Goal: Task Accomplishment & Management: Complete application form

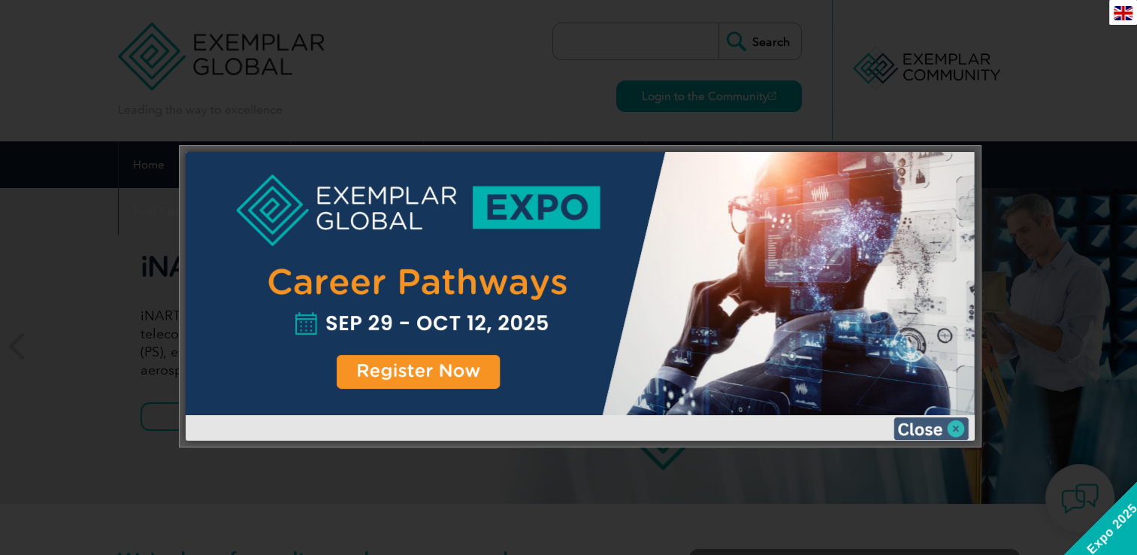
click at [953, 431] on img at bounding box center [930, 428] width 75 height 23
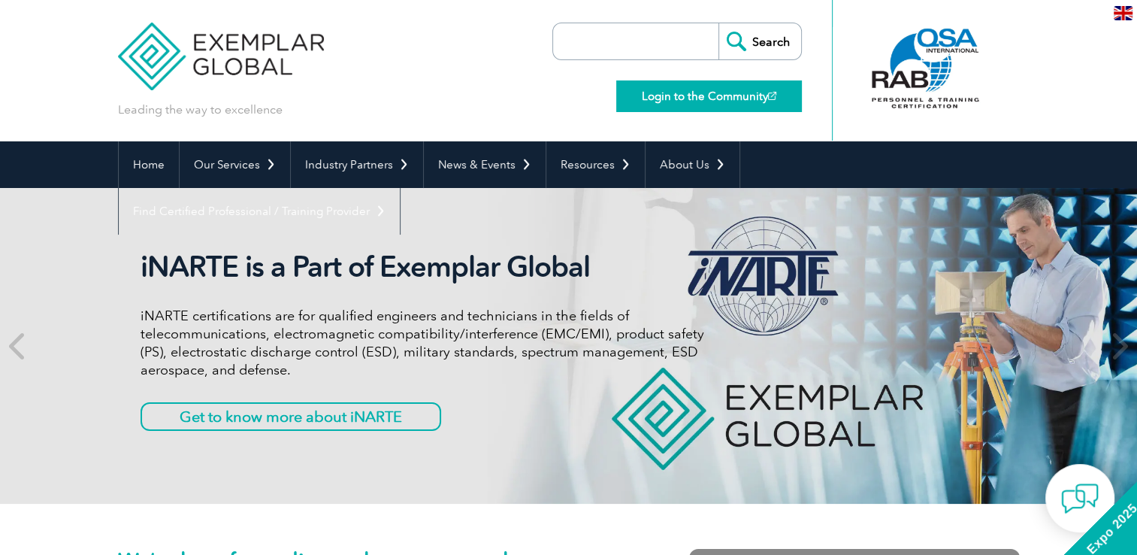
click at [711, 103] on link "Login to the Community" at bounding box center [709, 96] width 186 height 32
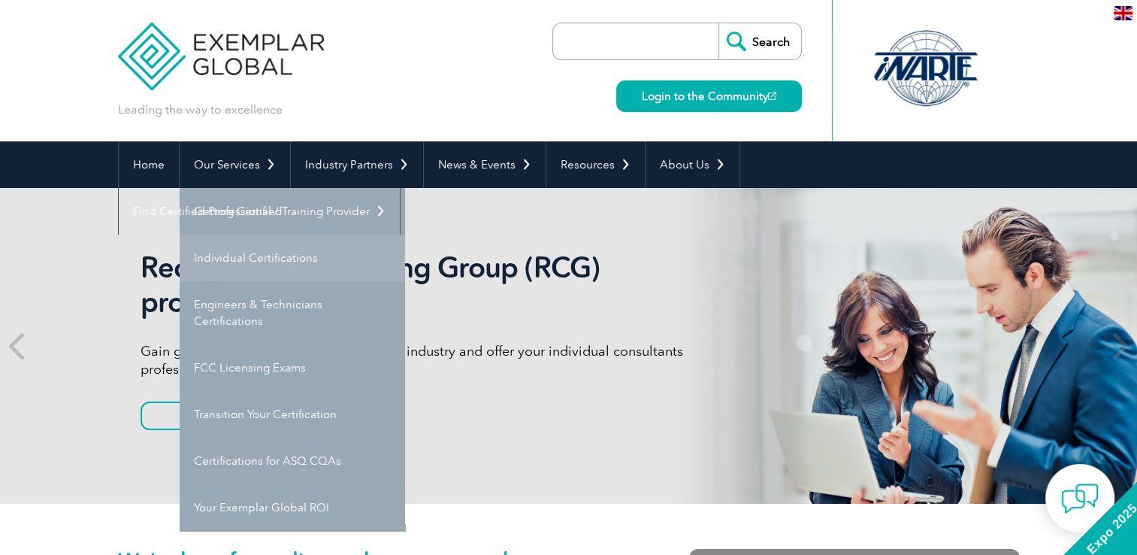
click at [271, 255] on link "Individual Certifications" at bounding box center [292, 257] width 225 height 47
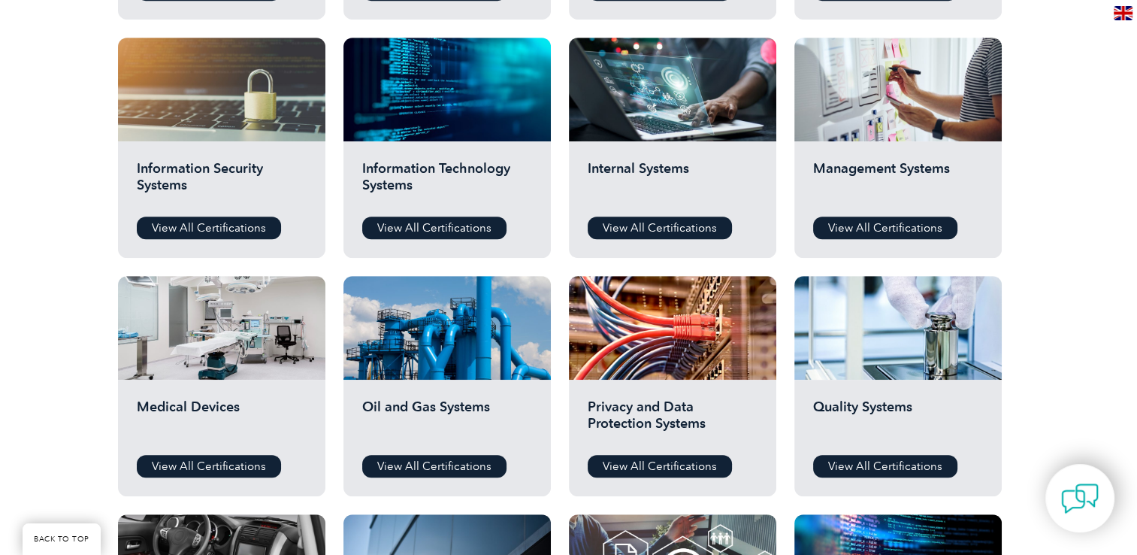
scroll to position [760, 0]
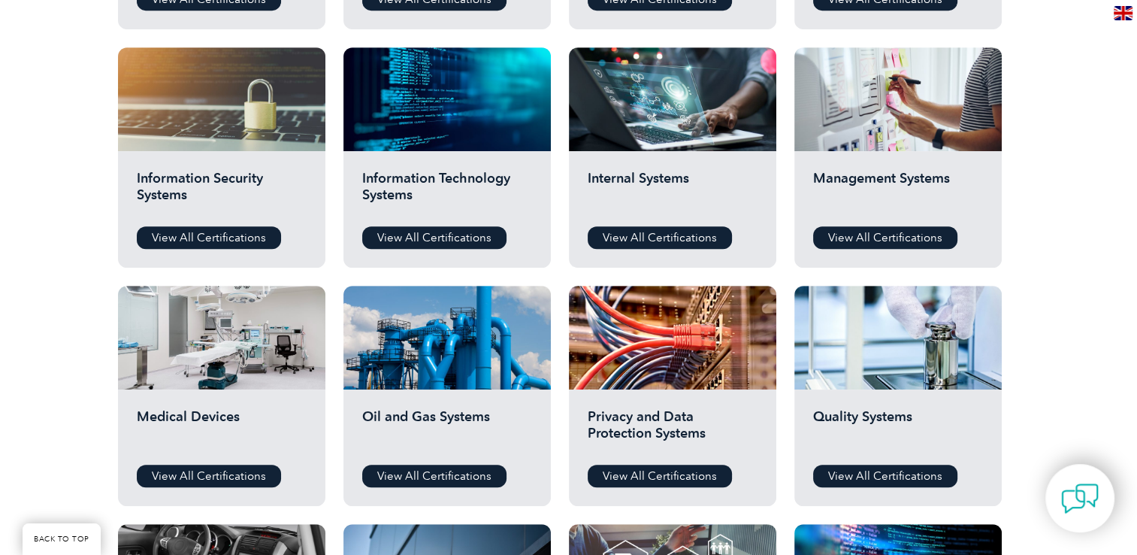
click at [438, 183] on h2 "Information Technology Systems" at bounding box center [447, 192] width 170 height 45
click at [892, 242] on link "View All Certifications" at bounding box center [885, 237] width 144 height 23
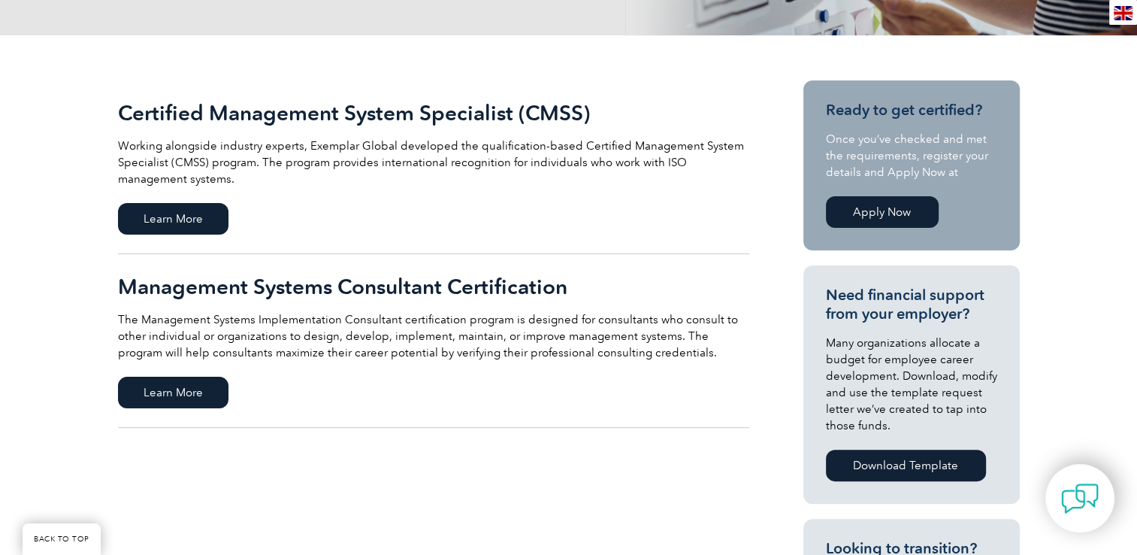
scroll to position [83, 0]
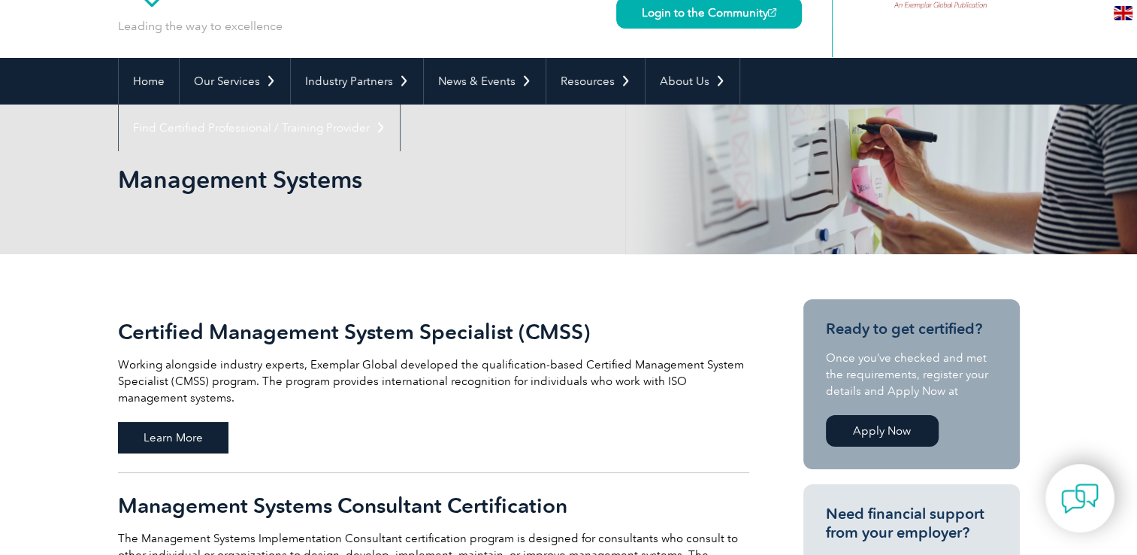
click at [210, 434] on span "Learn More" at bounding box center [173, 438] width 110 height 32
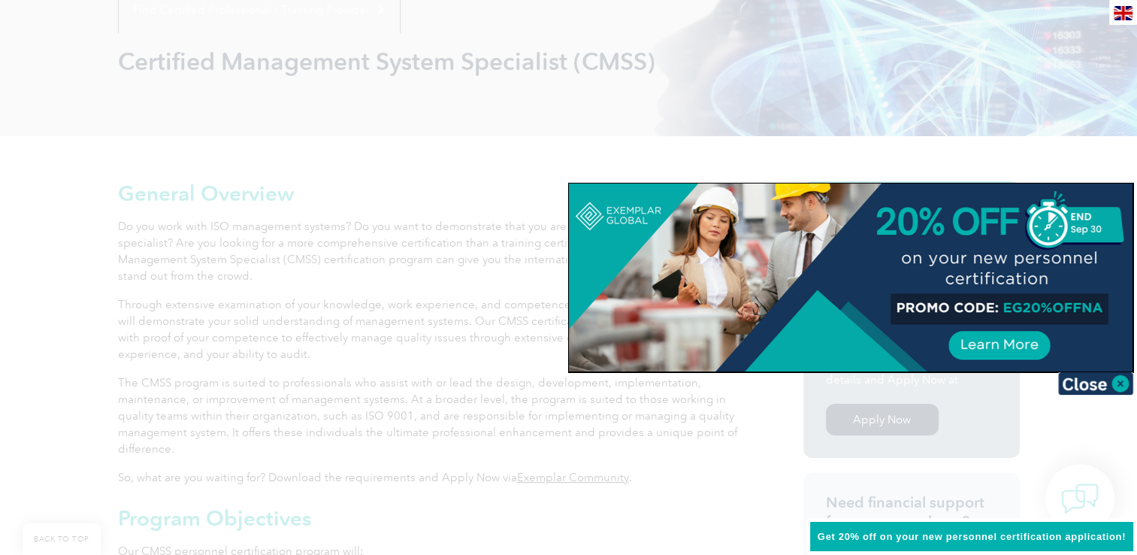
scroll to position [207, 0]
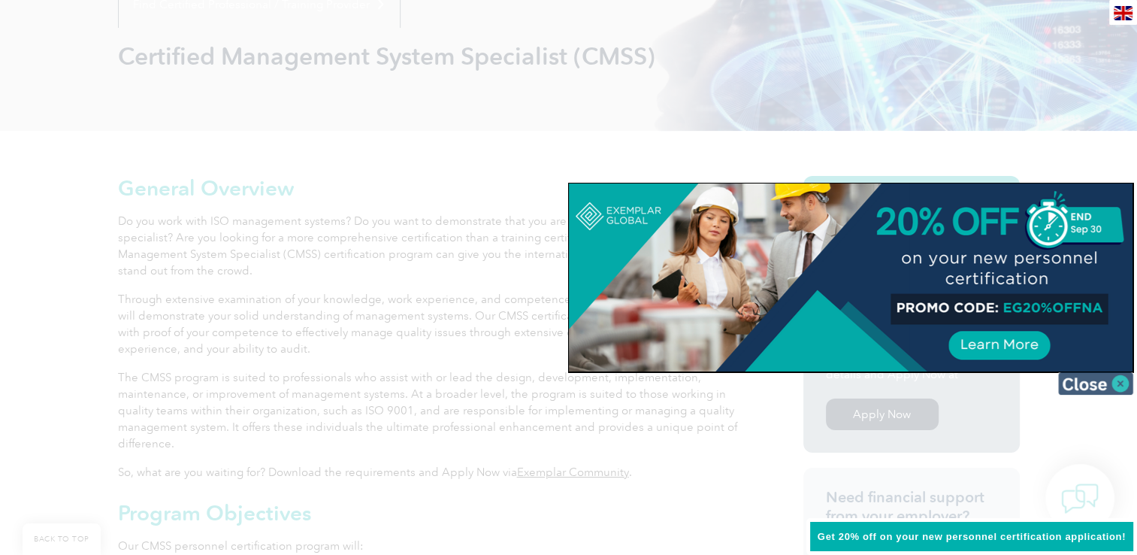
click at [1121, 386] on img at bounding box center [1095, 383] width 75 height 23
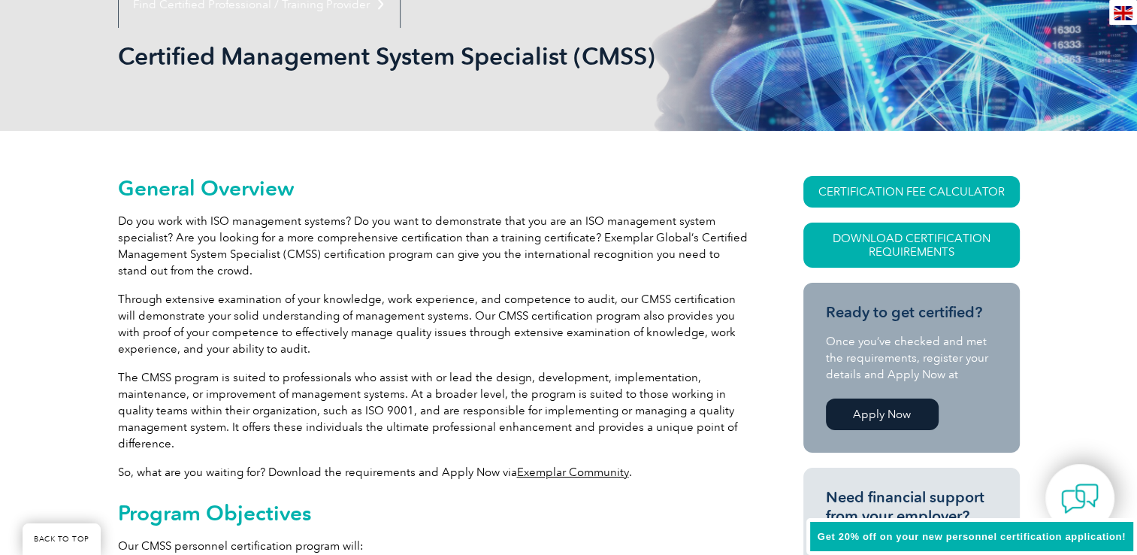
click at [902, 419] on link "Apply Now" at bounding box center [882, 414] width 113 height 32
